Goal: Information Seeking & Learning: Learn about a topic

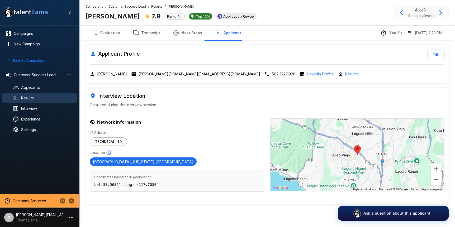
click at [128, 7] on u "Customer Success Lead" at bounding box center [126, 6] width 37 height 4
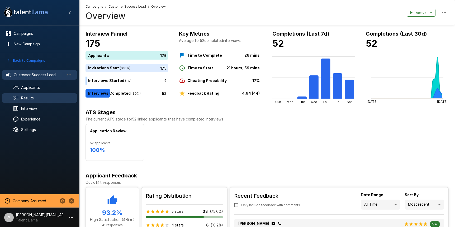
click at [40, 98] on span "Results" at bounding box center [47, 97] width 52 height 5
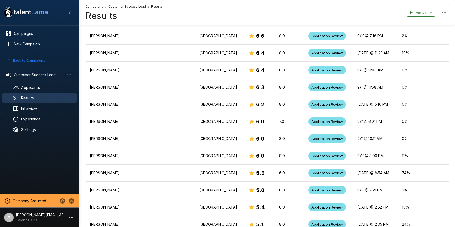
scroll to position [545, 0]
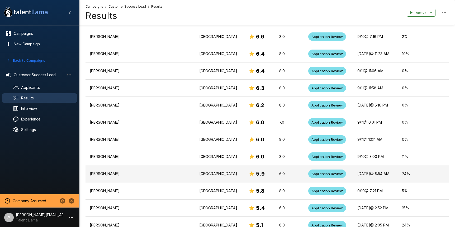
click at [199, 171] on p "[GEOGRAPHIC_DATA]" at bounding box center [219, 173] width 41 height 5
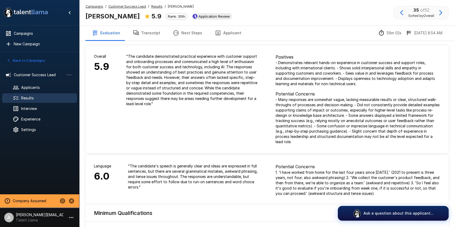
click at [148, 31] on button "Transcript" at bounding box center [146, 33] width 40 height 15
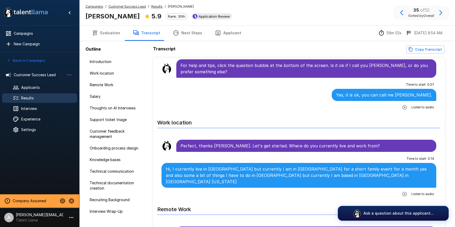
scroll to position [31, 0]
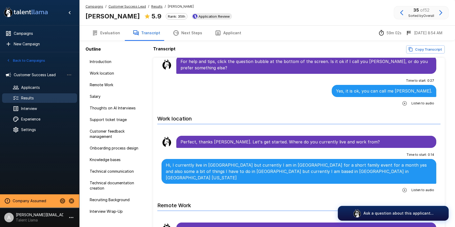
click at [131, 8] on u "Customer Success Lead" at bounding box center [126, 6] width 37 height 4
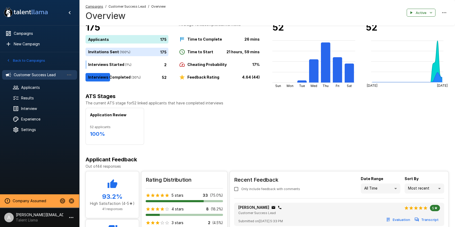
scroll to position [16, 0]
